Goal: Task Accomplishment & Management: Manage account settings

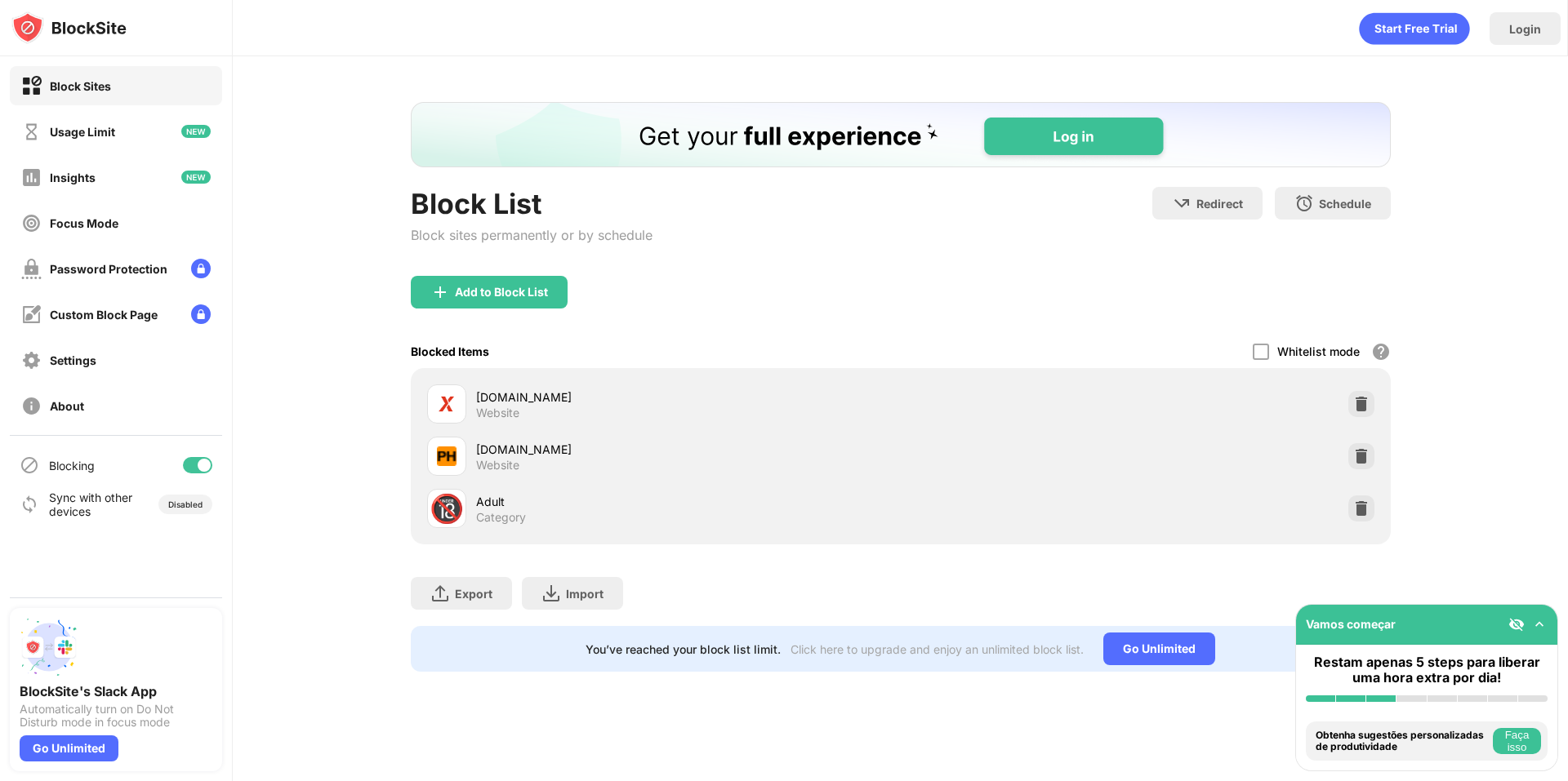
click at [803, 258] on div "Block List Block sites permanently or by schedule Redirect Choose a site to be …" at bounding box center [901, 231] width 980 height 89
click at [1365, 404] on img at bounding box center [1361, 404] width 16 height 16
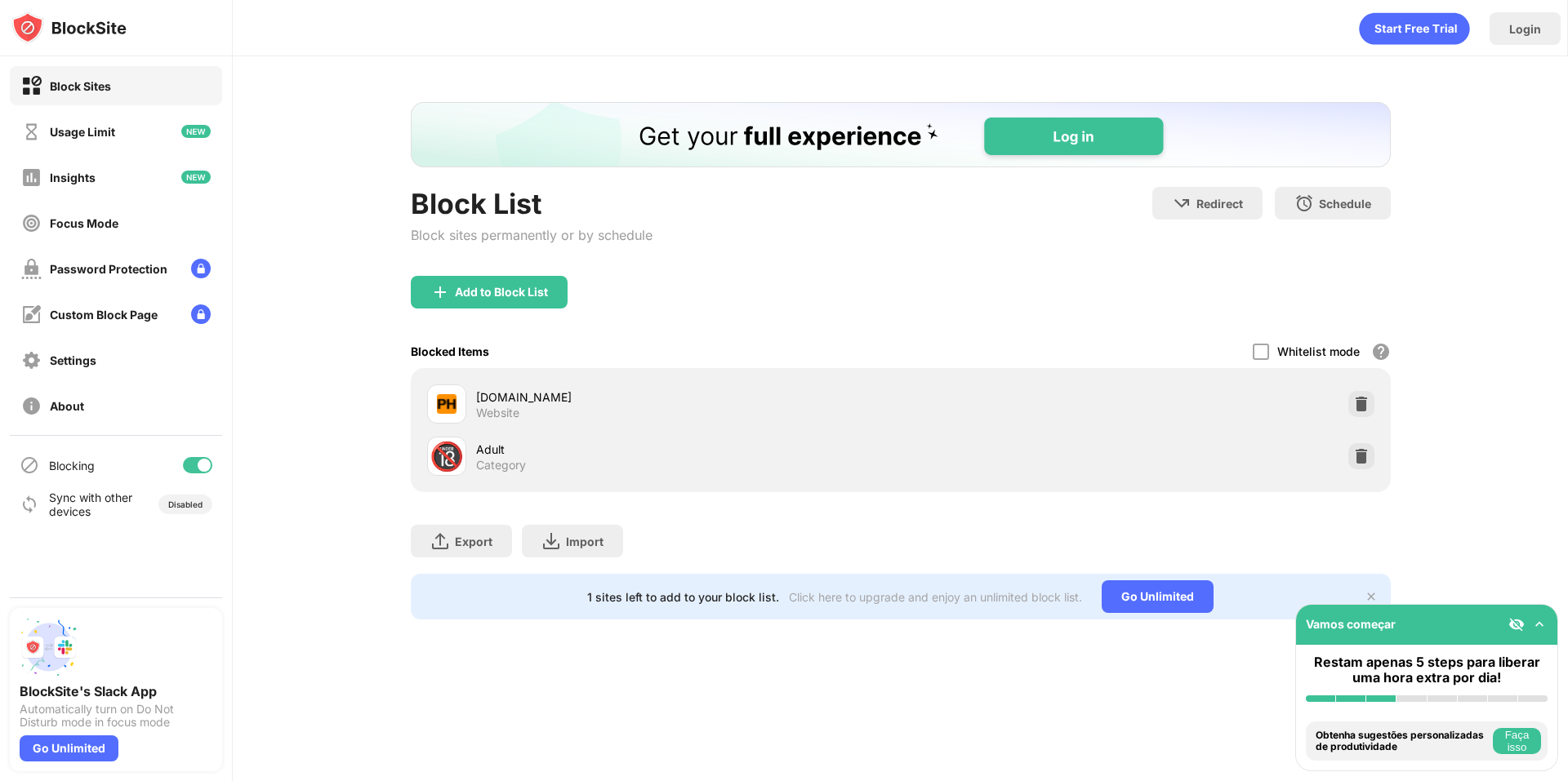
click at [833, 305] on div "Add to Block List" at bounding box center [901, 306] width 980 height 59
click at [538, 24] on div "Login" at bounding box center [901, 24] width 1335 height 49
click at [1369, 406] on div at bounding box center [1361, 404] width 26 height 26
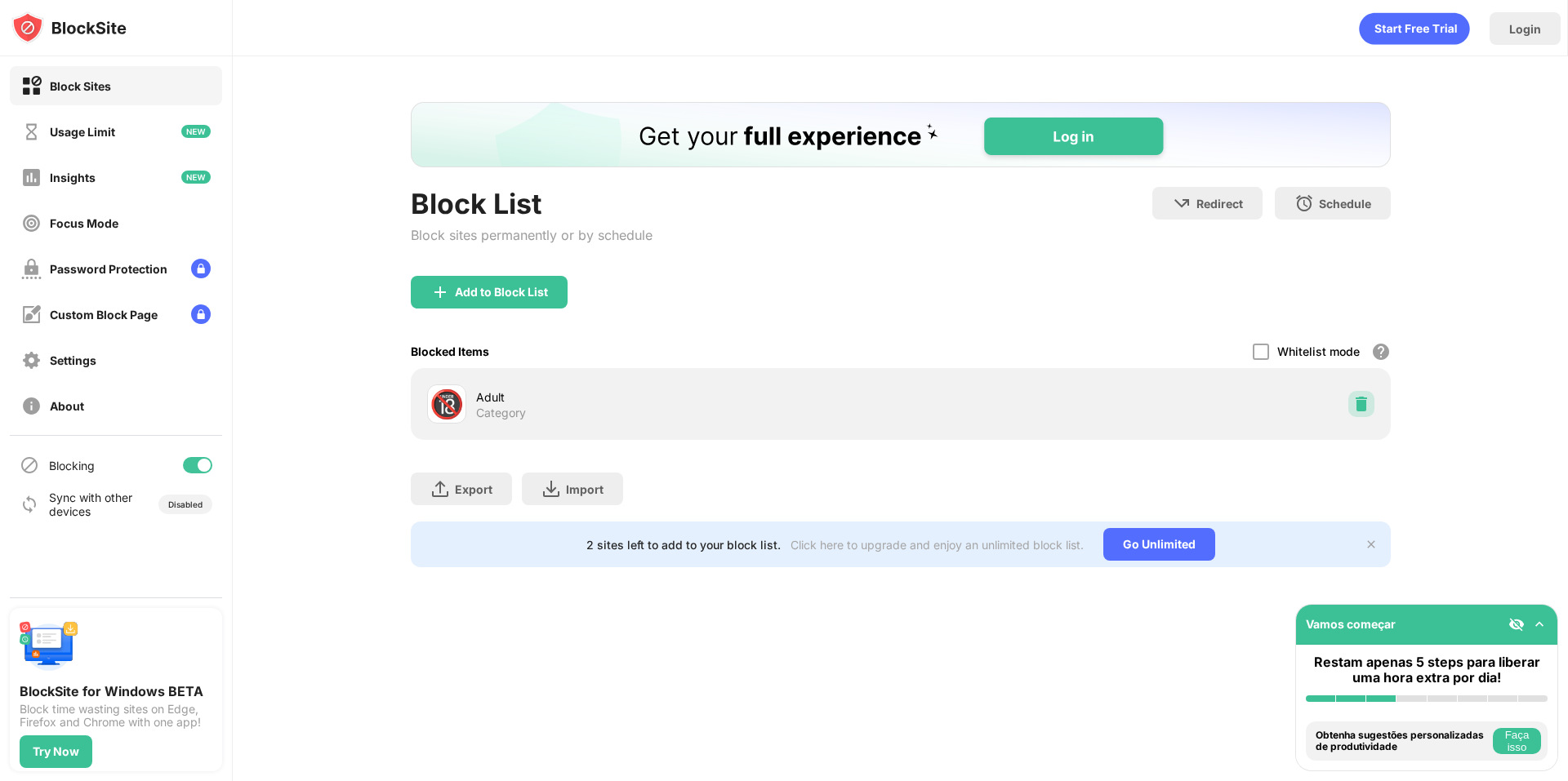
click at [1369, 406] on img at bounding box center [1361, 404] width 16 height 16
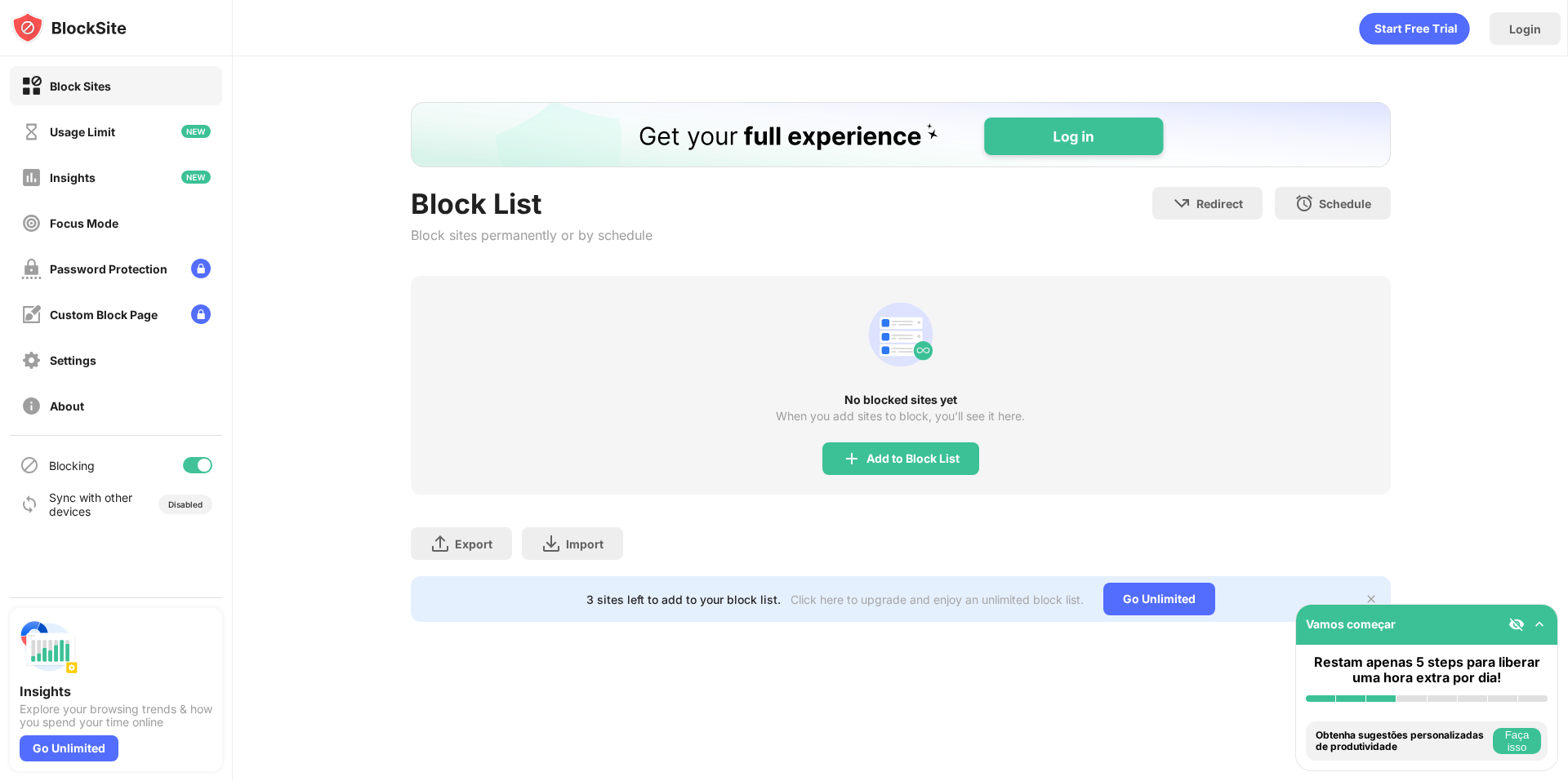
click at [461, 52] on div "Login" at bounding box center [901, 28] width 1336 height 57
drag, startPoint x: 1466, startPoint y: 229, endPoint x: 1465, endPoint y: 218, distance: 11.0
click at [1466, 229] on div "Block List Block sites permanently or by schedule Redirect Choose a site to be …" at bounding box center [901, 362] width 1336 height 611
drag, startPoint x: 1418, startPoint y: 182, endPoint x: 1390, endPoint y: 39, distance: 145.7
click at [1415, 167] on div "Block List Block sites permanently or by schedule Redirect Choose a site to be …" at bounding box center [901, 362] width 1336 height 611
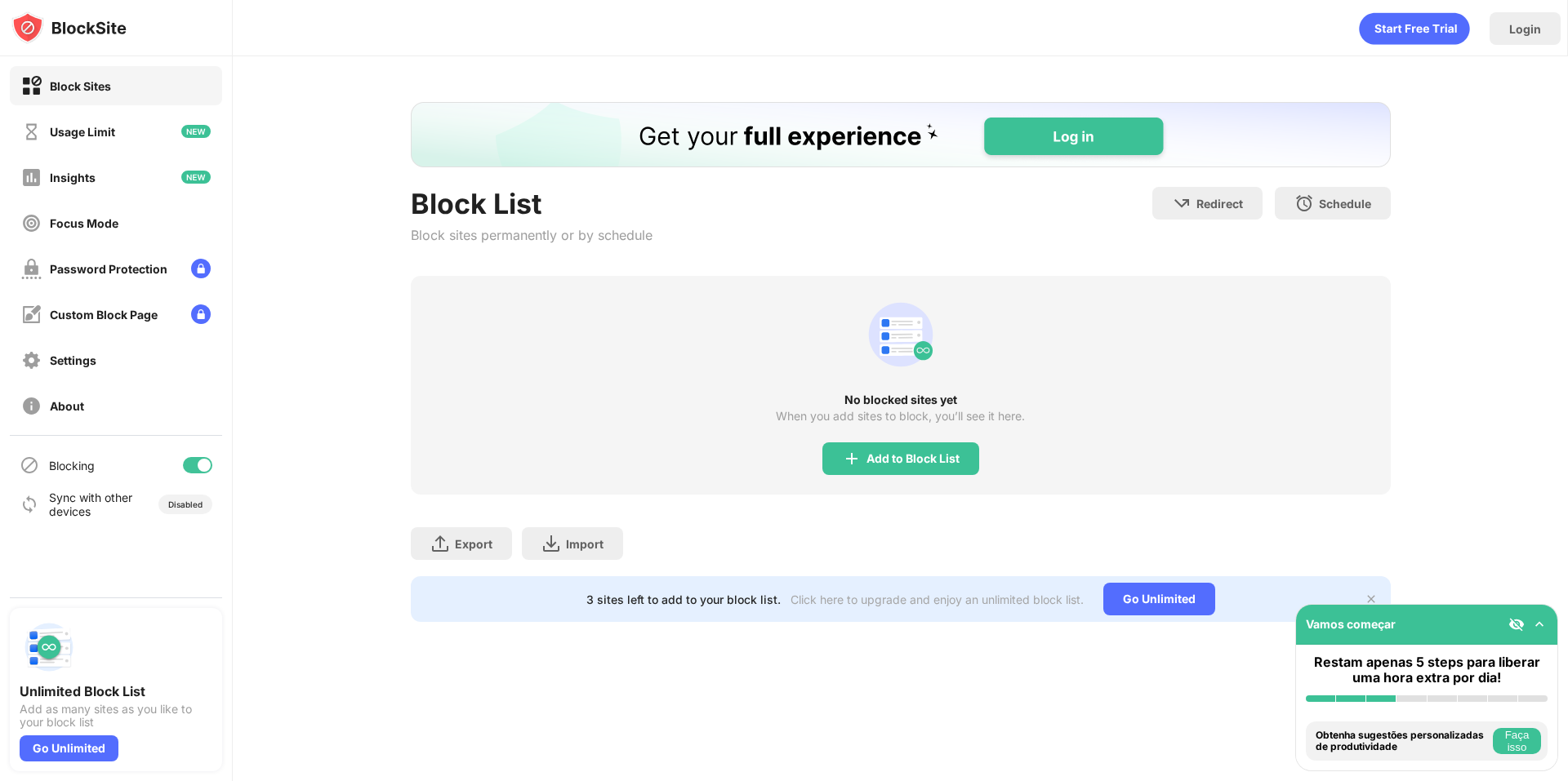
drag, startPoint x: 1493, startPoint y: 416, endPoint x: 1481, endPoint y: 386, distance: 32.3
click at [1492, 413] on div "Block List Block sites permanently or by schedule Redirect Choose a site to be …" at bounding box center [901, 362] width 1336 height 611
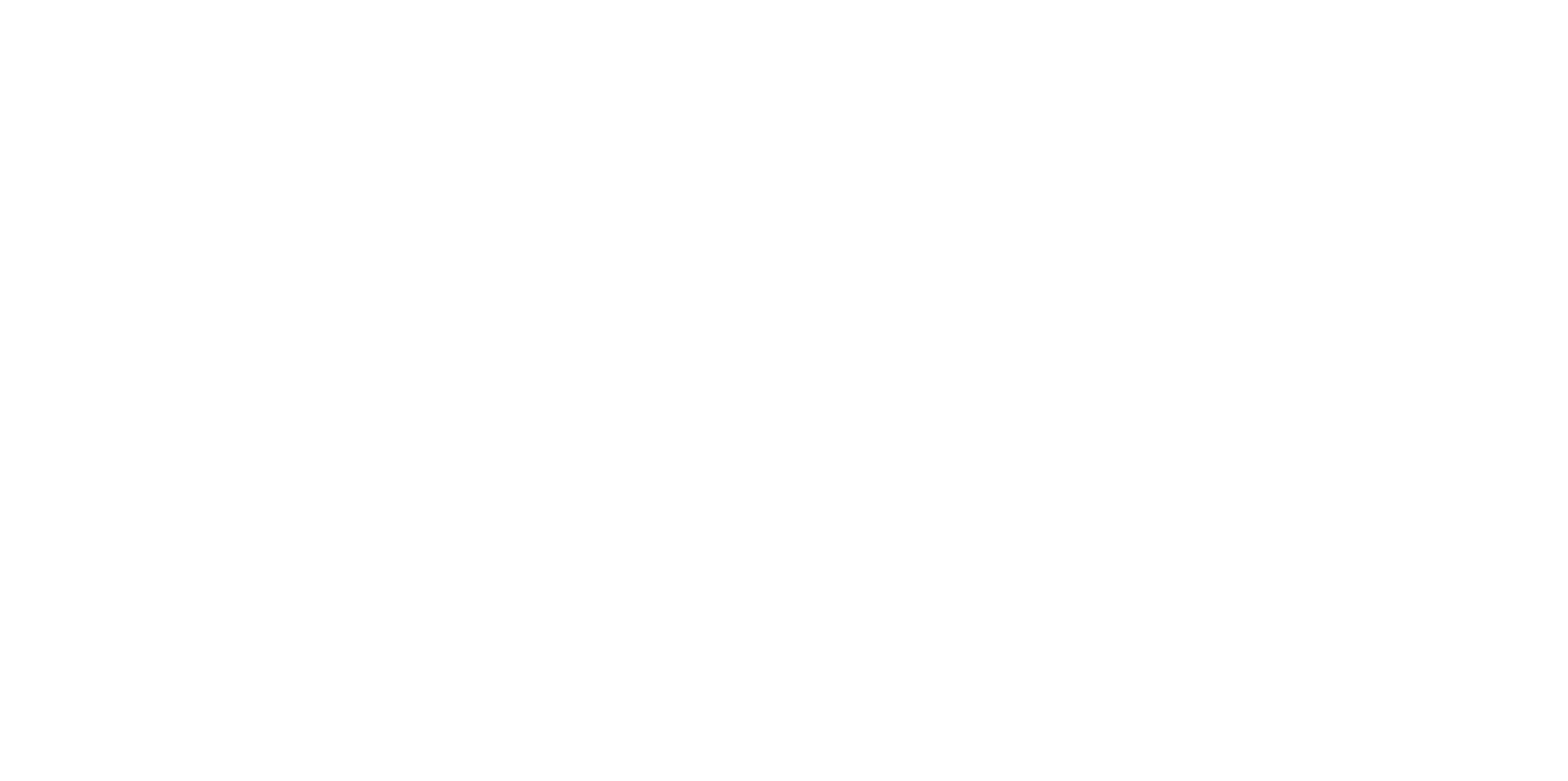
click at [874, 7] on html at bounding box center [784, 3] width 1568 height 7
